Goal: Check status: Check status

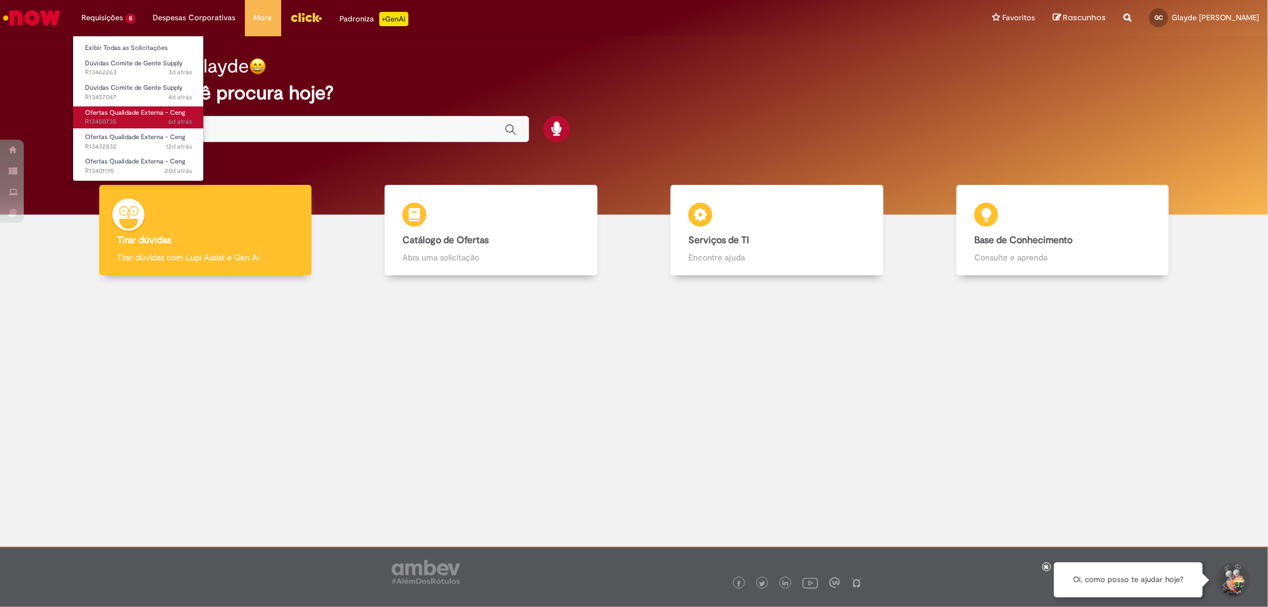
click at [122, 118] on span "6d atrás 6 dias atrás R13450735" at bounding box center [138, 122] width 107 height 10
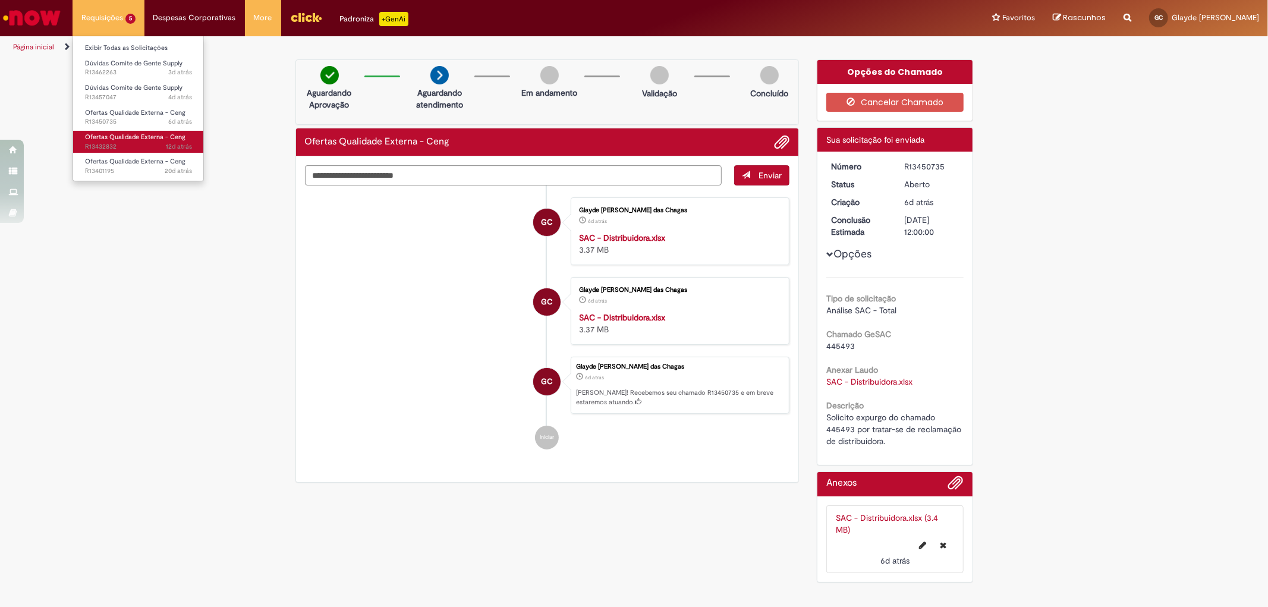
click at [108, 136] on span "Ofertas Qualidade Externa - Ceng" at bounding box center [135, 137] width 100 height 9
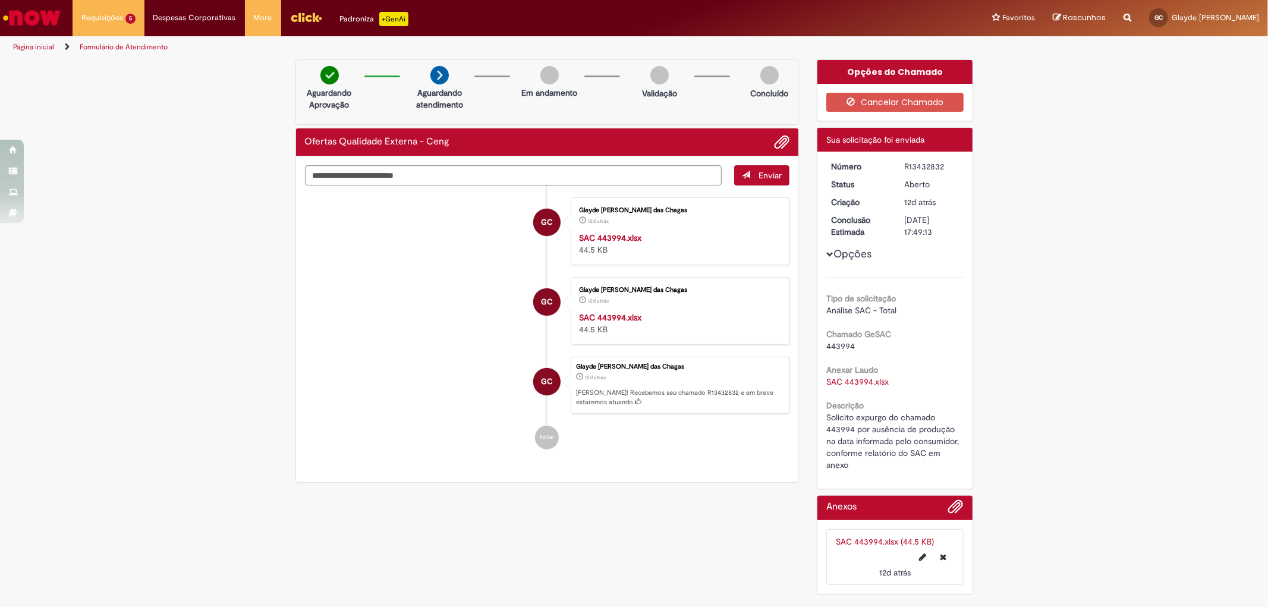
drag, startPoint x: 128, startPoint y: 164, endPoint x: 389, endPoint y: 158, distance: 260.5
click at [0, 0] on span "Ofertas Qualidade Externa - Ceng" at bounding box center [0, 0] width 0 height 0
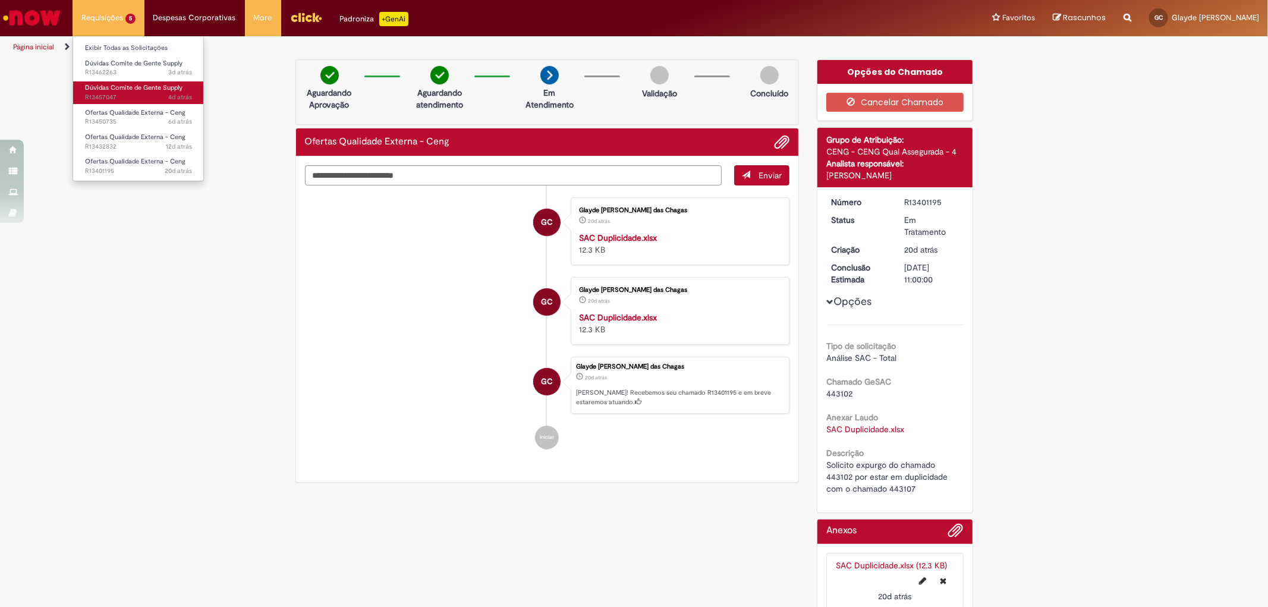
click at [126, 87] on span "Dúvidas Comite de Gente Supply" at bounding box center [134, 87] width 98 height 9
click at [150, 89] on span "Dúvidas Comite de Gente Supply" at bounding box center [134, 87] width 98 height 9
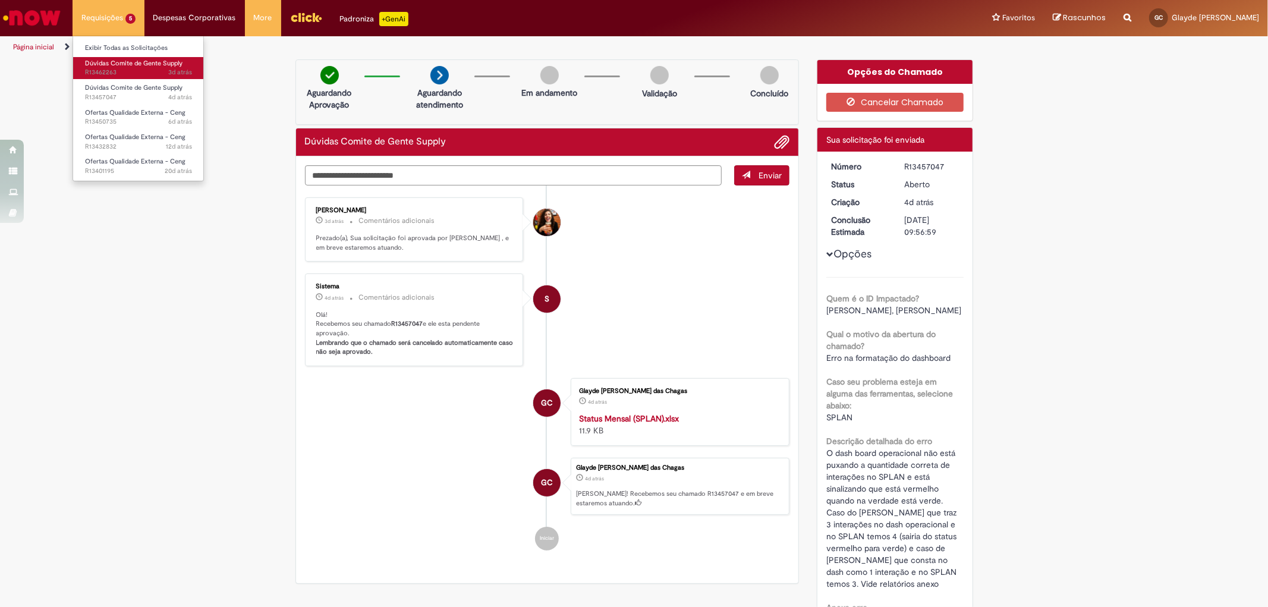
click at [130, 63] on span "Dúvidas Comite de Gente Supply" at bounding box center [134, 63] width 98 height 9
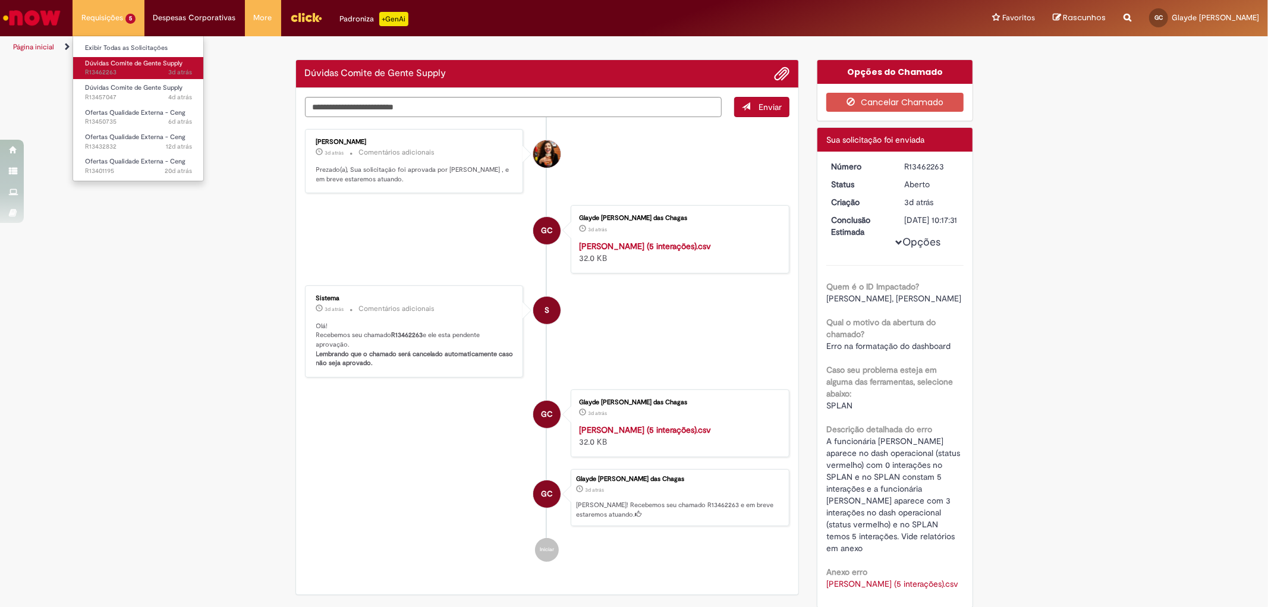
click at [146, 67] on span "Dúvidas Comite de Gente Supply" at bounding box center [134, 63] width 98 height 9
